Goal: Find specific page/section: Find specific page/section

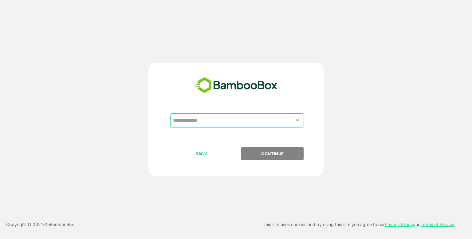
click at [223, 118] on input "text" at bounding box center [237, 120] width 131 height 12
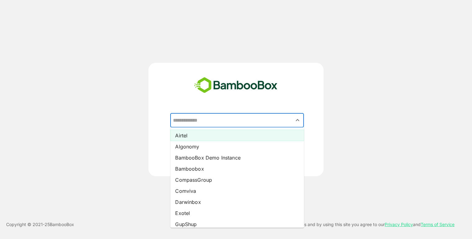
click at [206, 138] on li "Airtel" at bounding box center [237, 135] width 134 height 11
type input "******"
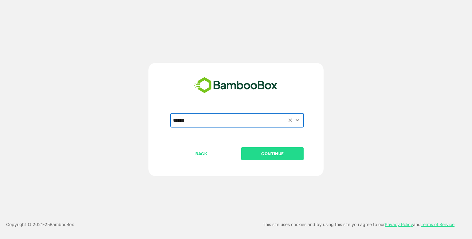
click at [283, 161] on div "BACK CONTINUE" at bounding box center [241, 173] width 142 height 52
click at [280, 157] on button "CONTINUE" at bounding box center [272, 153] width 62 height 13
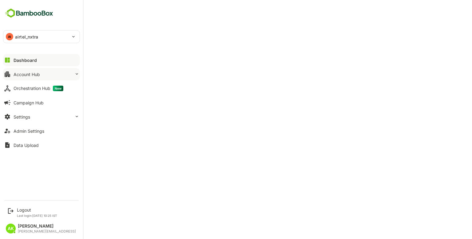
click at [30, 70] on button "Account Hub" at bounding box center [41, 74] width 77 height 12
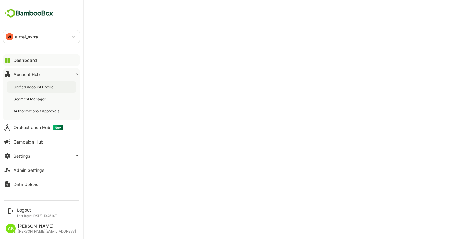
click at [34, 85] on div "Unified Account Profile" at bounding box center [34, 86] width 41 height 5
